Goal: Register for event/course

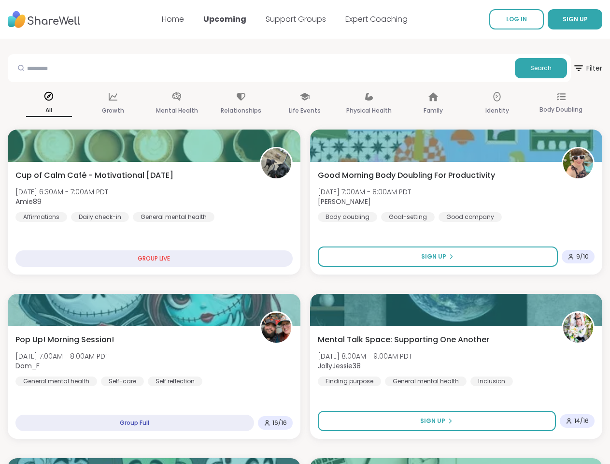
click at [563, 19] on span "SIGN UP" at bounding box center [575, 19] width 25 height 8
click at [531, 68] on span "Search" at bounding box center [541, 68] width 21 height 9
click at [573, 68] on span "Filter" at bounding box center [587, 68] width 29 height 23
